Goal: Obtain resource: Download file/media

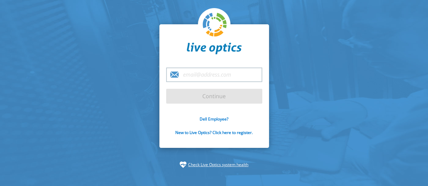
type input "[PERSON_NAME][EMAIL_ADDRESS][DOMAIN_NAME]"
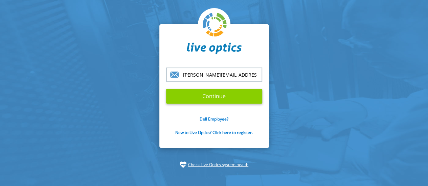
click at [210, 94] on input "Continue" at bounding box center [214, 96] width 96 height 15
click at [213, 99] on input "Continue" at bounding box center [214, 96] width 96 height 15
click at [213, 96] on input "Continue" at bounding box center [214, 96] width 96 height 15
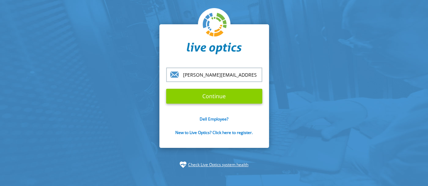
click at [213, 96] on input "Continue" at bounding box center [214, 96] width 96 height 15
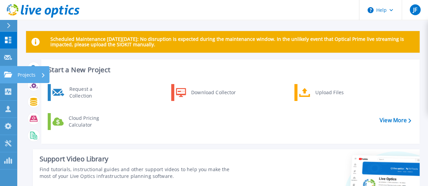
click at [41, 73] on div "Projects" at bounding box center [32, 75] width 28 height 18
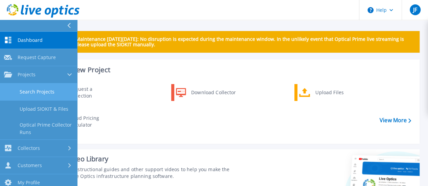
click at [45, 92] on link "Search Projects" at bounding box center [38, 92] width 77 height 17
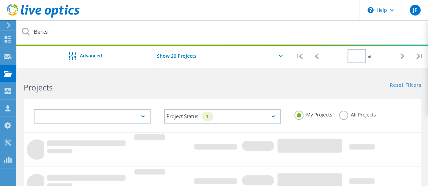
type input "1"
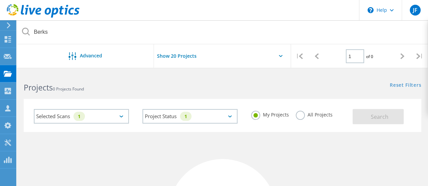
click at [122, 117] on icon at bounding box center [121, 117] width 4 height 2
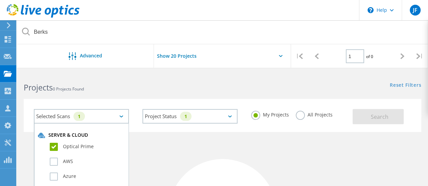
click at [227, 51] on div "Show 20 Projects" at bounding box center [222, 58] width 137 height 28
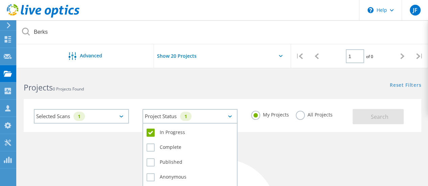
click at [229, 117] on icon at bounding box center [230, 117] width 4 height 2
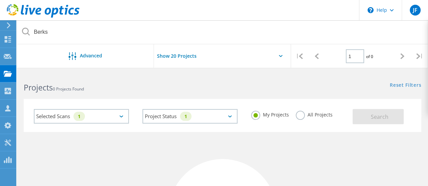
click at [229, 82] on div "Reset Filters Show Filters" at bounding box center [324, 79] width 205 height 13
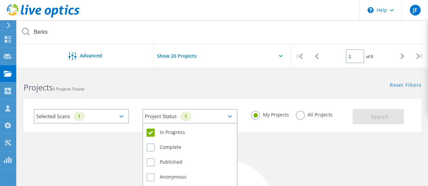
click at [230, 116] on icon at bounding box center [230, 117] width 4 height 2
click at [149, 151] on label "Complete" at bounding box center [190, 148] width 87 height 8
click at [0, 0] on input "Complete" at bounding box center [0, 0] width 0 height 0
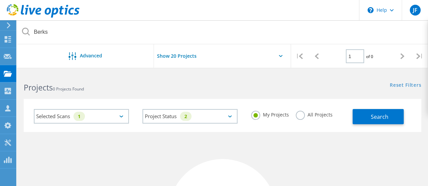
click at [121, 117] on icon at bounding box center [121, 117] width 4 height 2
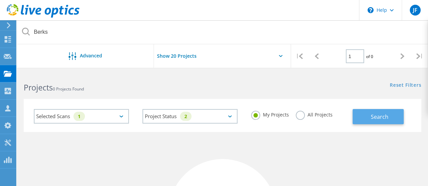
click at [379, 117] on span "Search" at bounding box center [380, 116] width 18 height 7
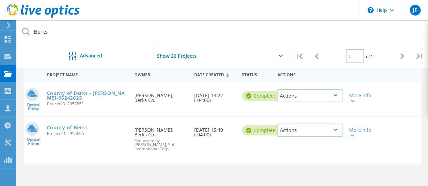
scroll to position [68, 0]
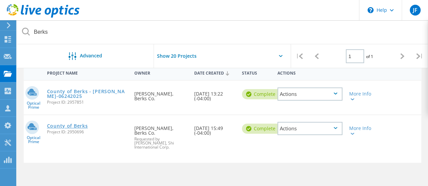
click at [63, 126] on link "County of Berks" at bounding box center [67, 126] width 41 height 5
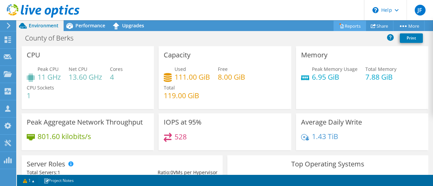
click at [347, 25] on link "Reports" at bounding box center [350, 26] width 32 height 10
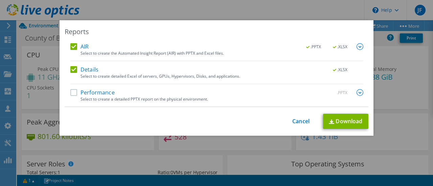
click at [72, 94] on label "Performance" at bounding box center [92, 92] width 44 height 7
click at [0, 0] on input "Performance" at bounding box center [0, 0] width 0 height 0
click at [335, 120] on link "Download" at bounding box center [345, 121] width 45 height 15
click at [392, 136] on div "Reports AIR .PPTX .XLSX Select to create the Automated Insight Report (AIR) wit…" at bounding box center [216, 93] width 433 height 146
